Goal: Book appointment/travel/reservation

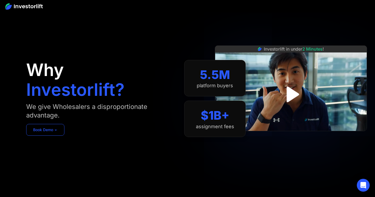
click at [31, 134] on link "Book Demo ➢" at bounding box center [45, 130] width 38 height 12
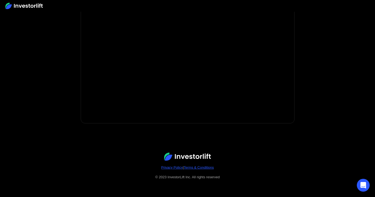
scroll to position [123, 0]
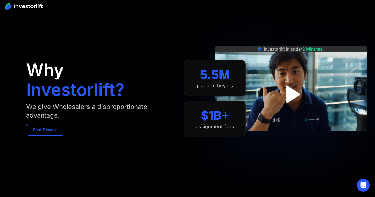
click at [56, 134] on link "Book Demo ➢" at bounding box center [45, 130] width 38 height 12
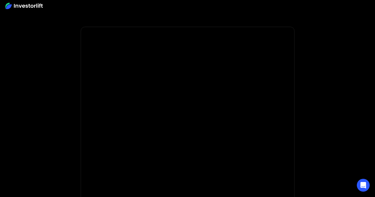
click at [194, 1] on div at bounding box center [187, 6] width 375 height 12
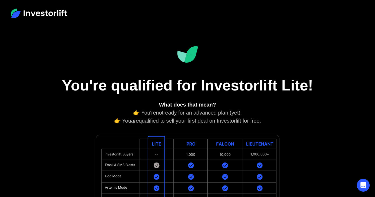
click at [186, 134] on img at bounding box center [187, 172] width 187 height 79
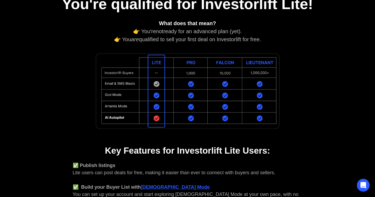
scroll to position [85, 0]
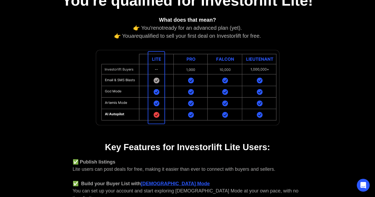
click at [170, 40] on div "You're qualified for Investorlift Lite! What does that mean? 👉 You're not ready…" at bounding box center [187, 122] width 289 height 361
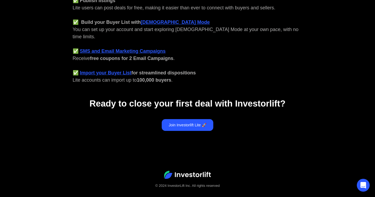
scroll to position [247, 0]
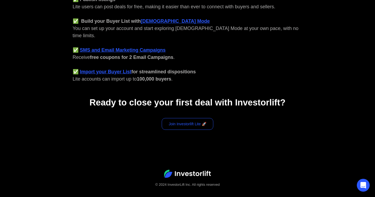
click at [180, 119] on link "Join Investorlift Lite 🚀" at bounding box center [188, 124] width 52 height 12
